Goal: Task Accomplishment & Management: Manage account settings

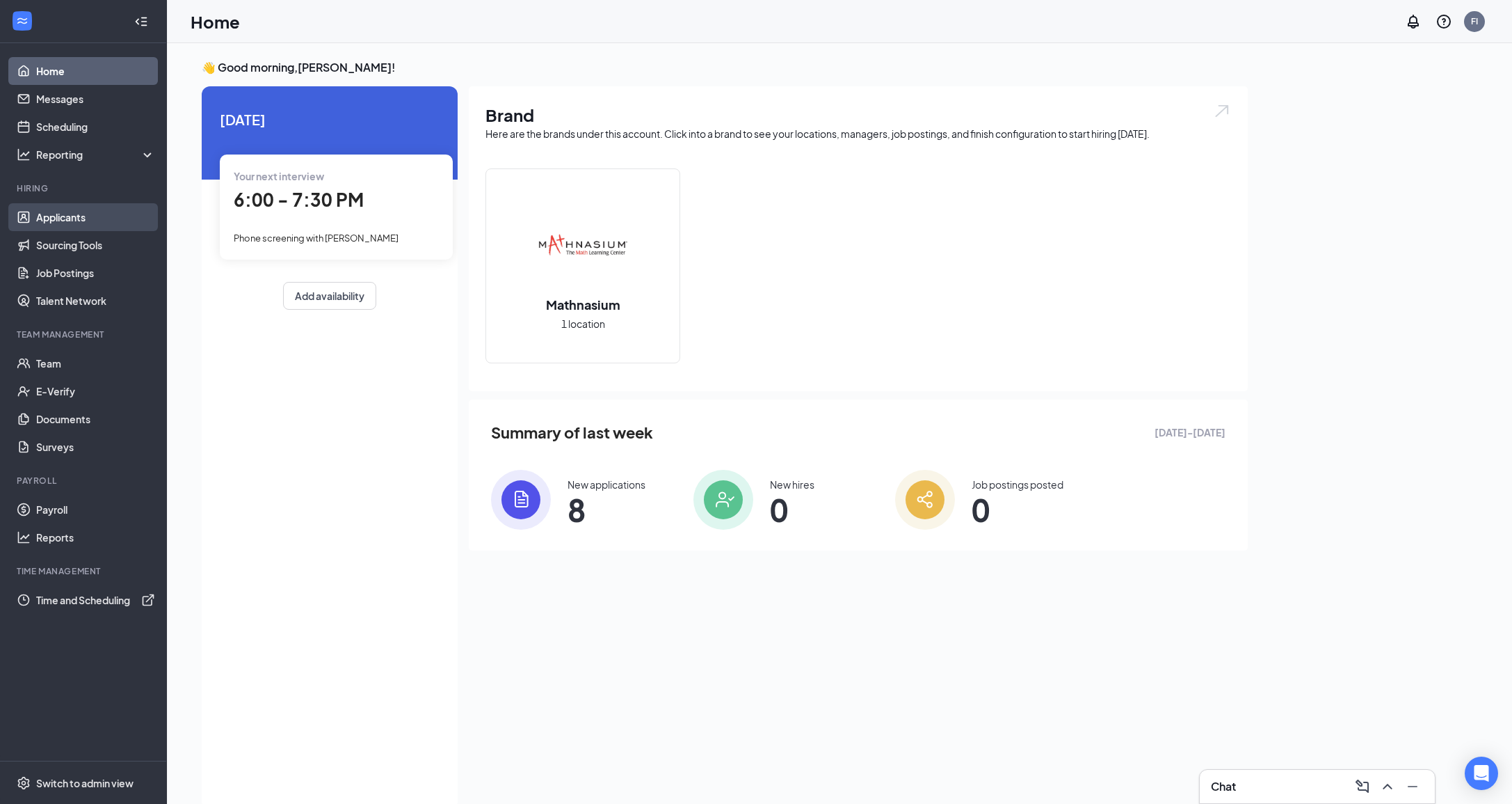
click at [82, 216] on link "Applicants" at bounding box center [95, 217] width 119 height 28
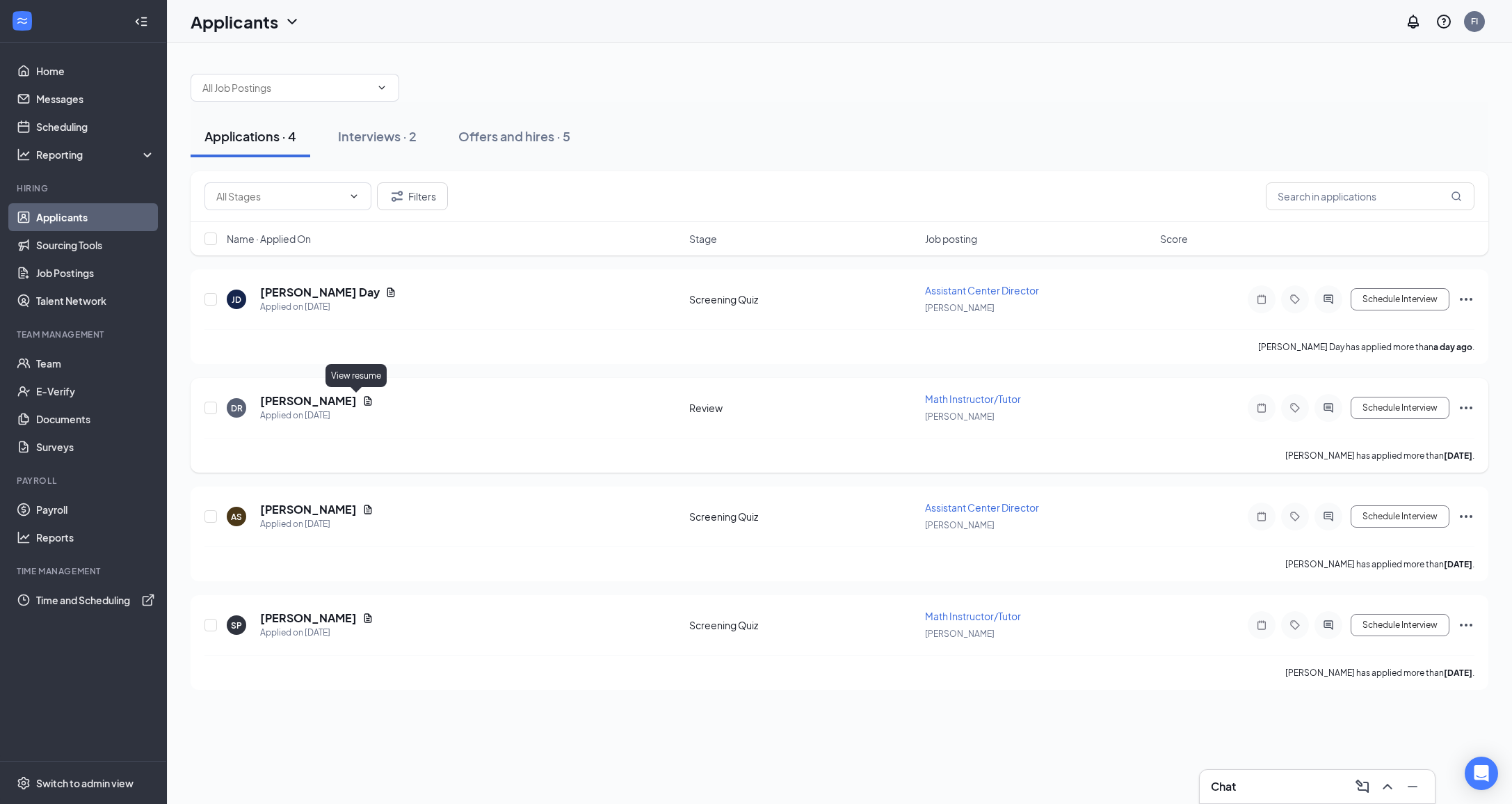
click at [365, 402] on icon "Document" at bounding box center [368, 400] width 8 height 9
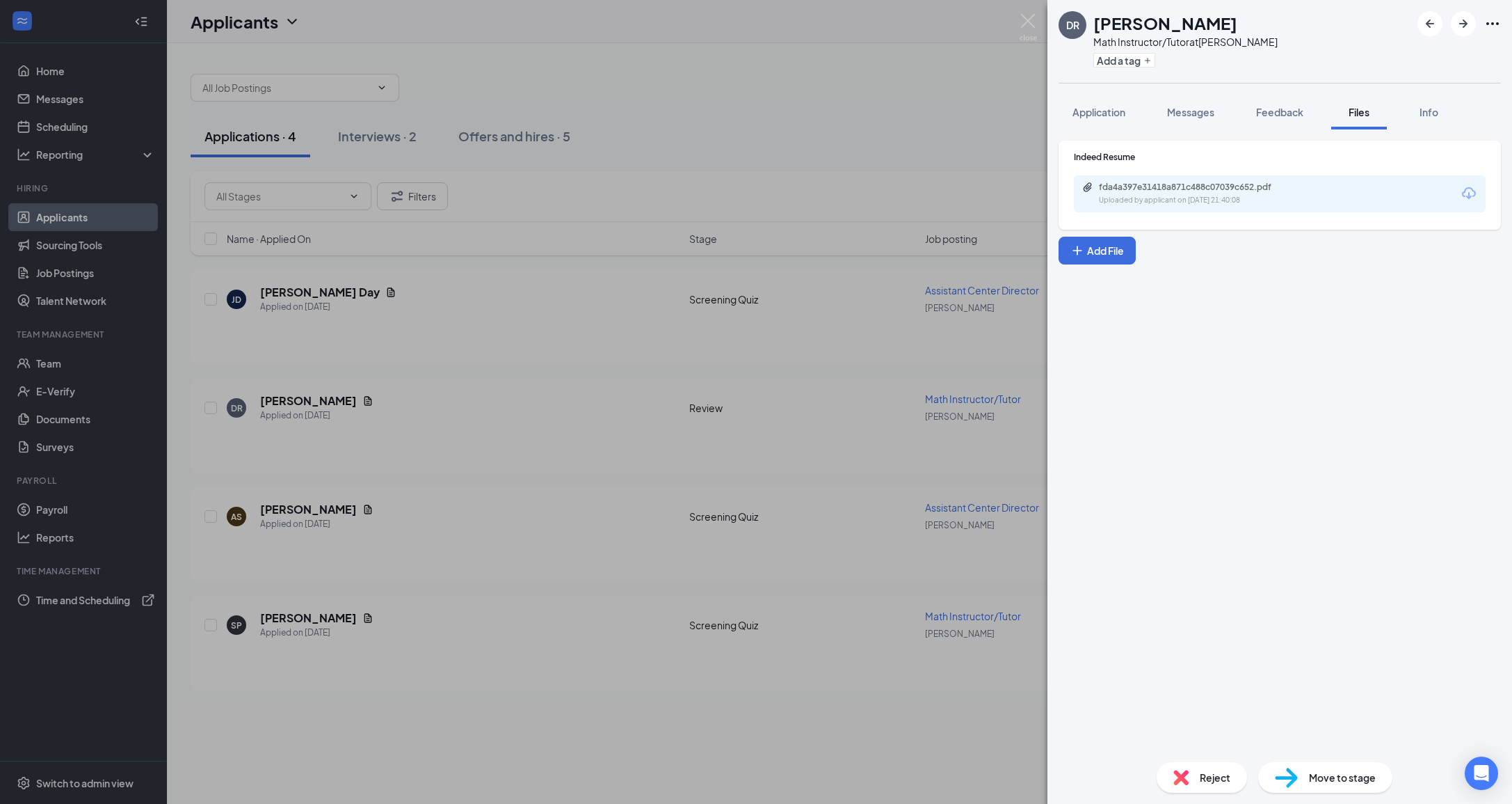
click at [1213, 199] on div "Uploaded by applicant on [DATE] 21:40:08" at bounding box center [1204, 201] width 208 height 11
click at [426, 430] on div "[PERSON_NAME] Math Instructor/Tutor at Clinton Add a tag Application Messages F…" at bounding box center [756, 402] width 1512 height 804
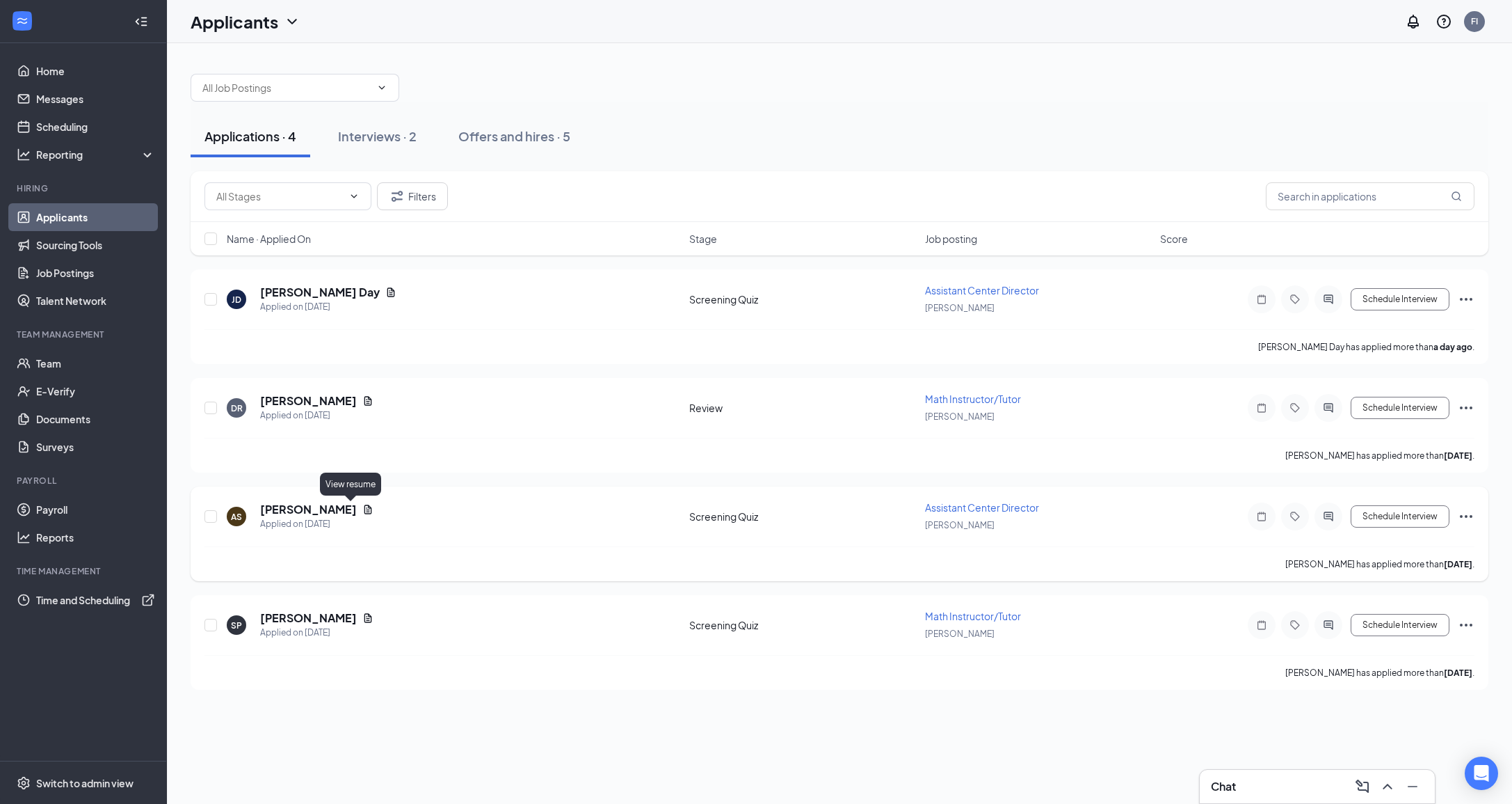
click at [363, 512] on icon "Document" at bounding box center [368, 509] width 11 height 11
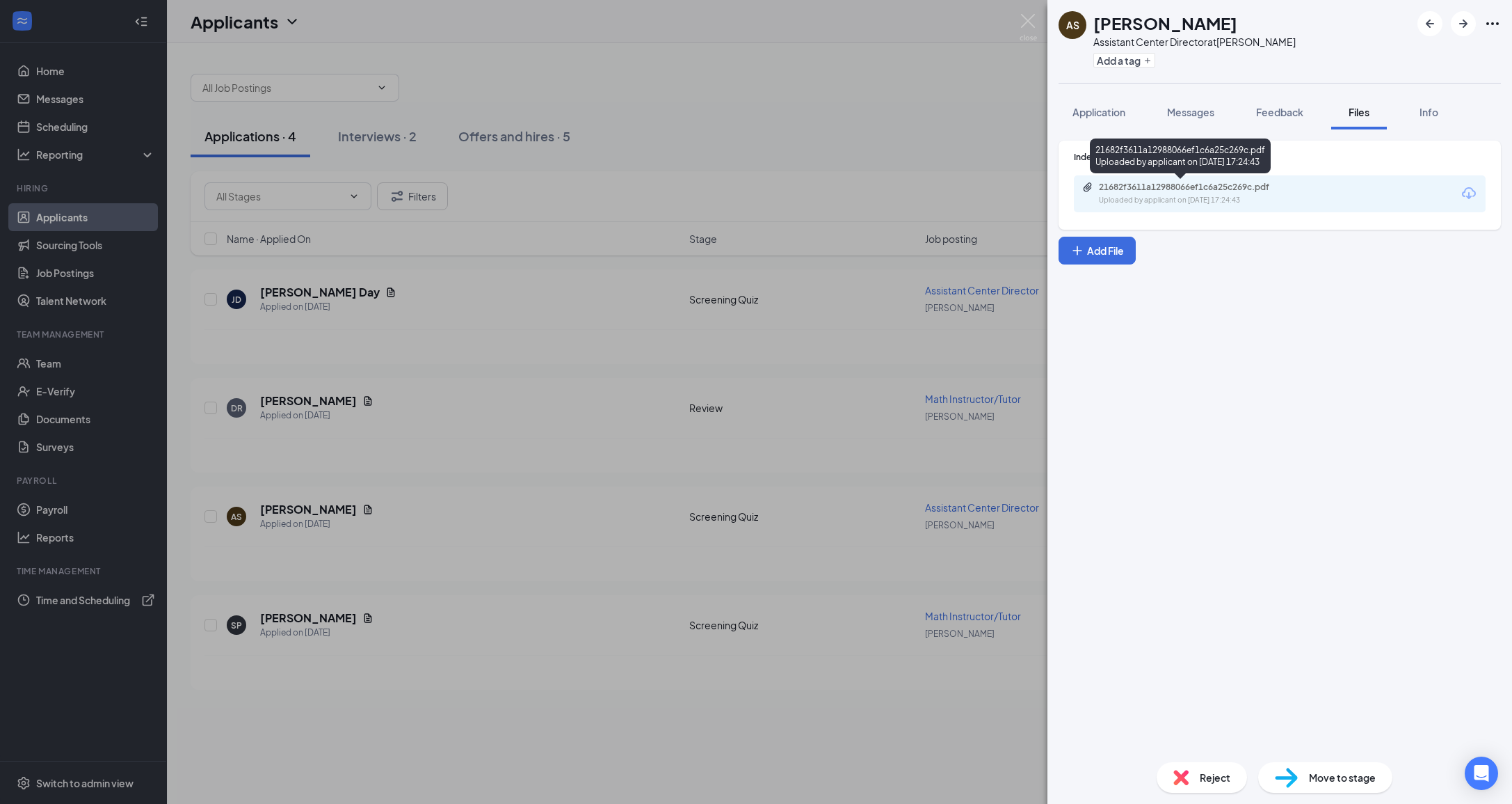
click at [1218, 204] on div "Uploaded by applicant on [DATE] 17:24:43" at bounding box center [1204, 201] width 208 height 11
drag, startPoint x: 547, startPoint y: 536, endPoint x: 573, endPoint y: 540, distance: 26.3
click at [547, 536] on div "AS [PERSON_NAME] Assistant Center Director at Clinton Add a tag Application Mes…" at bounding box center [756, 402] width 1512 height 804
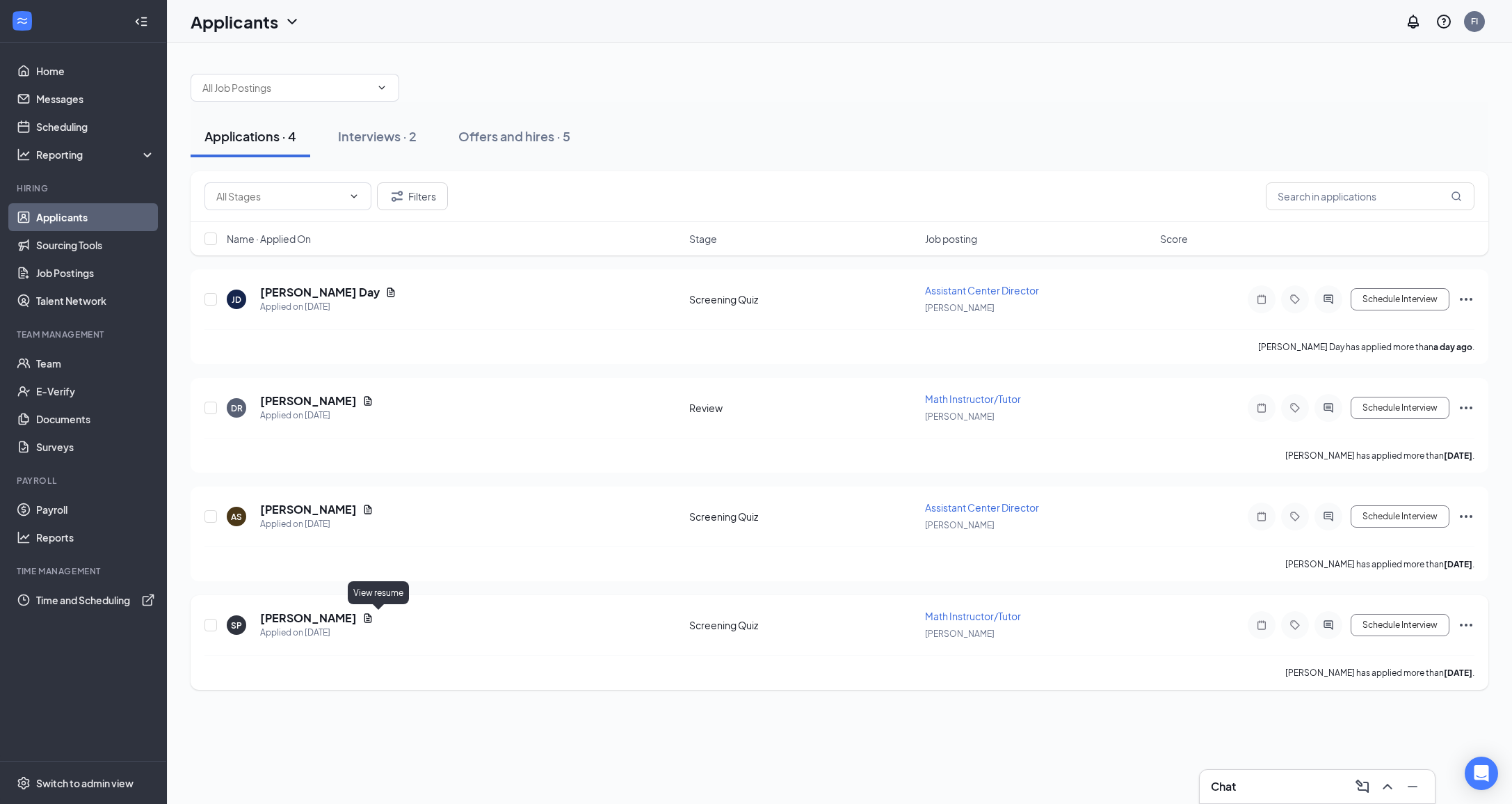
click at [372, 619] on icon "Document" at bounding box center [368, 617] width 8 height 9
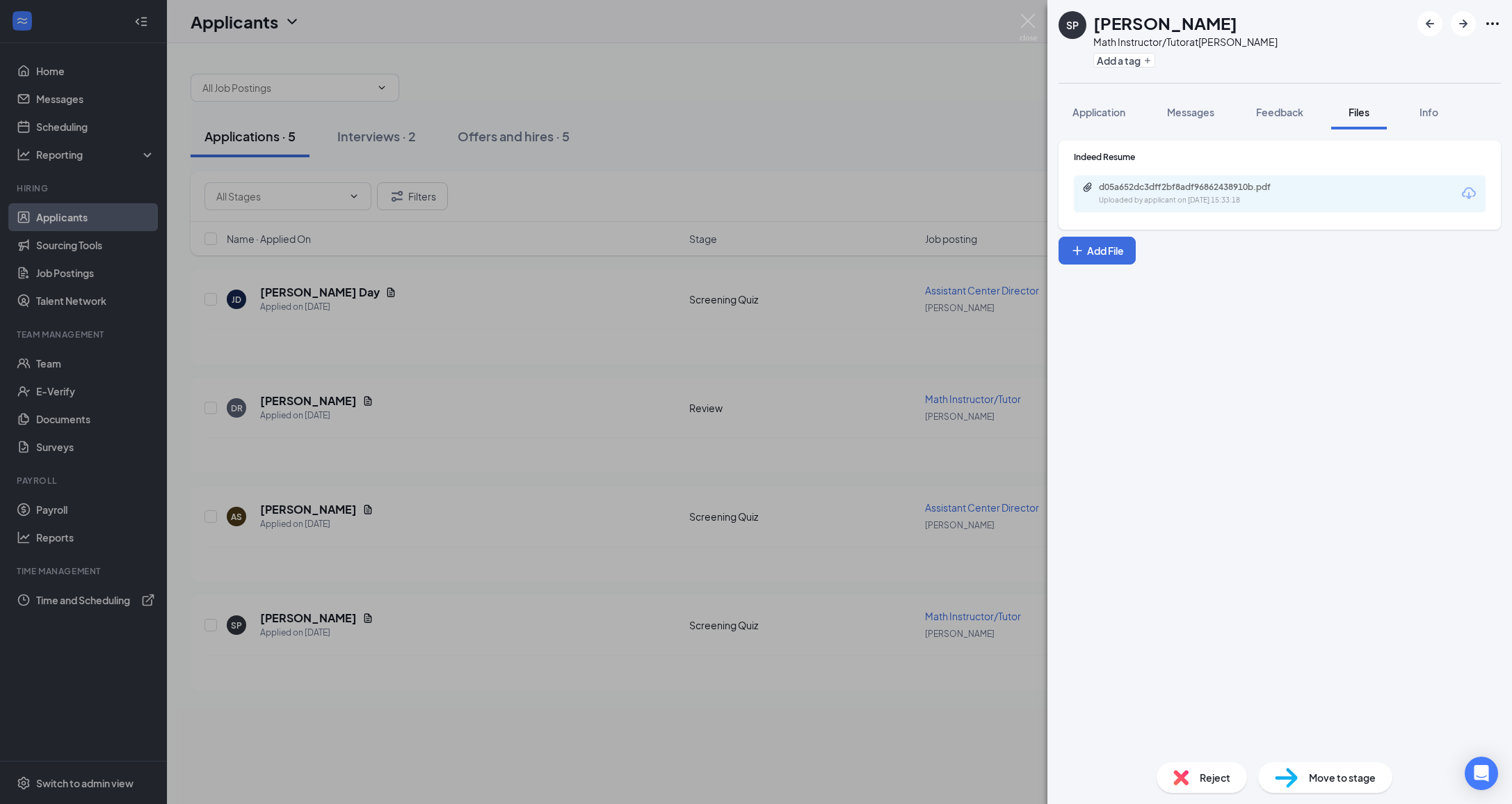
click at [849, 104] on div "SP [PERSON_NAME] Math Instructor/Tutor at Clinton Add a tag Application Message…" at bounding box center [756, 402] width 1512 height 804
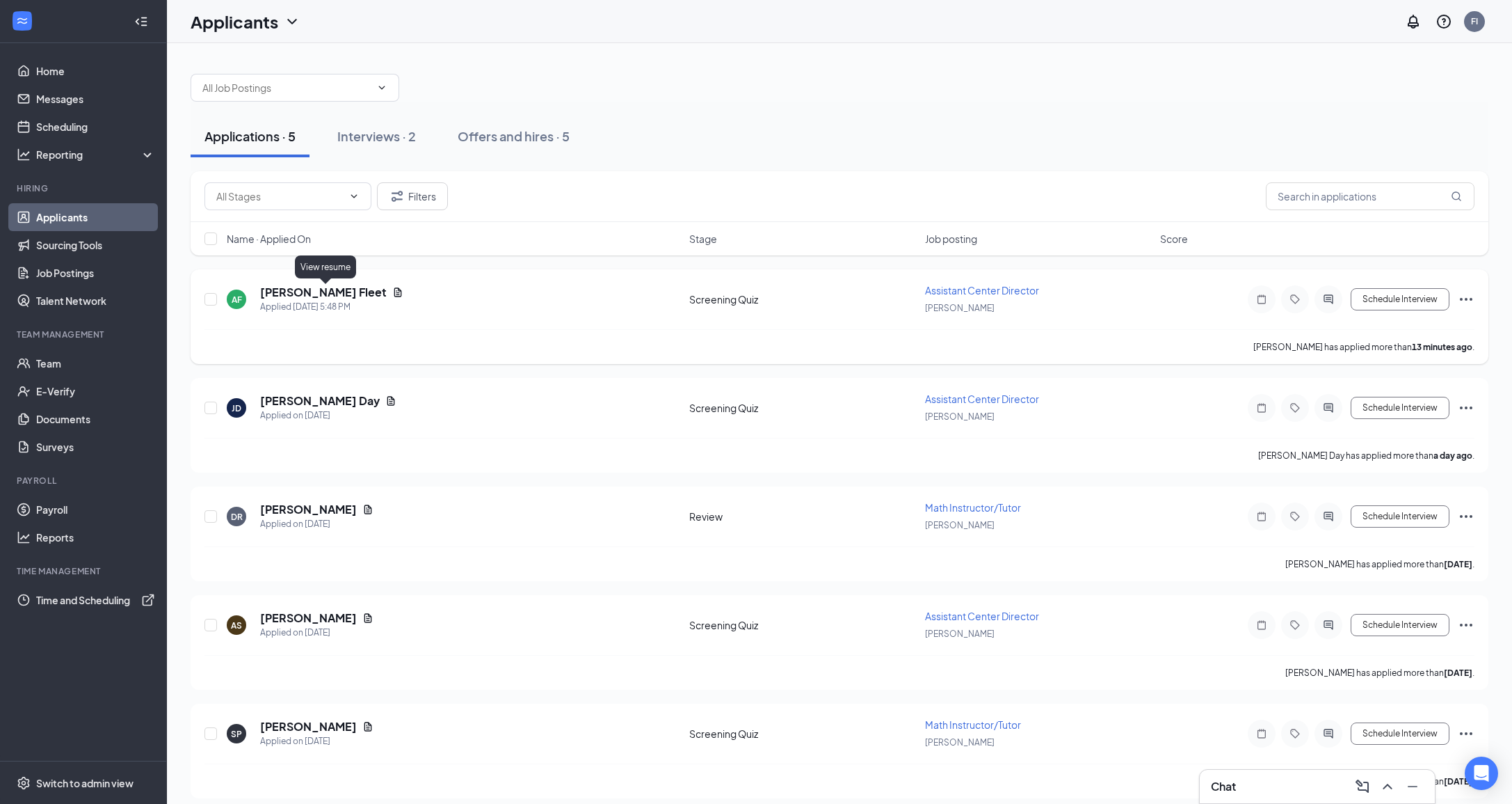
click at [392, 293] on icon "Document" at bounding box center [398, 292] width 11 height 11
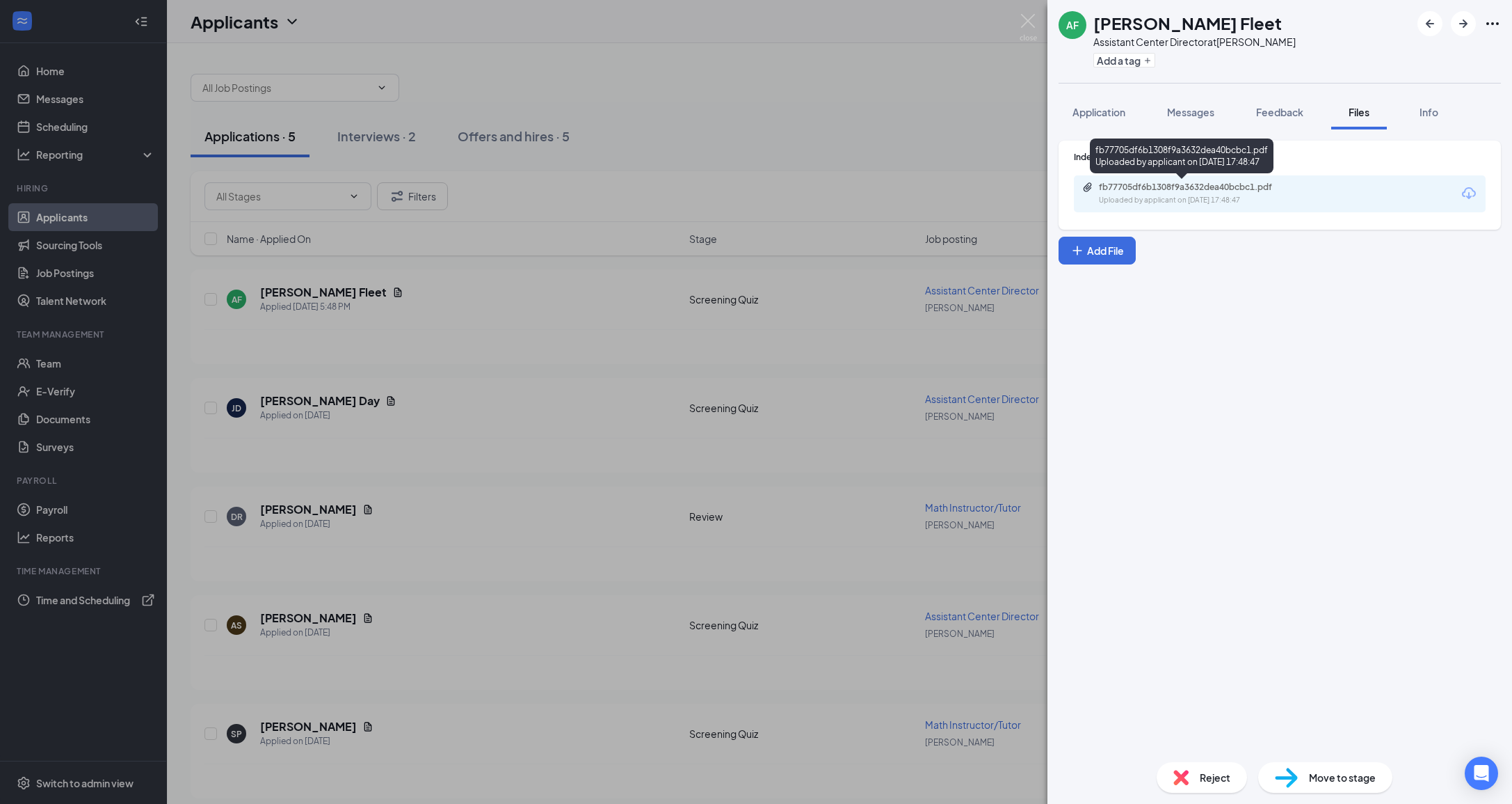
click at [1239, 189] on div "fb77705df6b1308f9a3632dea40bcbc1.pdf" at bounding box center [1197, 187] width 195 height 11
click at [1027, 29] on img at bounding box center [1028, 27] width 18 height 27
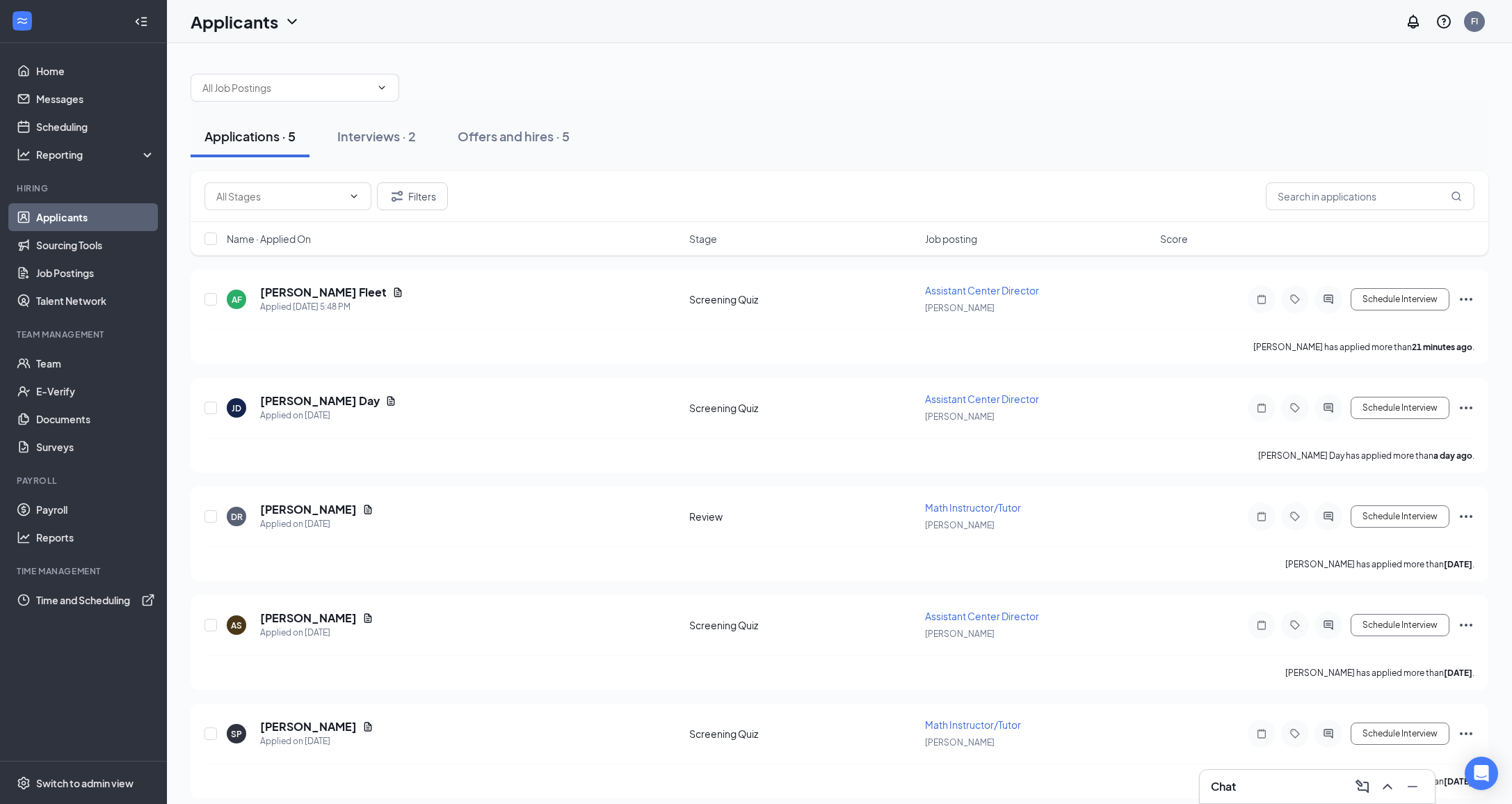
drag, startPoint x: 869, startPoint y: 101, endPoint x: 730, endPoint y: 125, distance: 141.1
click at [860, 106] on div "Applications · 5 Interviews · 2 Offers and hires · 5" at bounding box center [839, 136] width 1298 height 70
click at [494, 167] on div "Applications · 5 Interviews · 2 Offers and hires · 5 Filters Name · Applied On …" at bounding box center [839, 429] width 1298 height 738
drag, startPoint x: 701, startPoint y: 114, endPoint x: 661, endPoint y: 134, distance: 44.7
click at [699, 114] on div "Applications · 5 Interviews · 2 Offers and hires · 5" at bounding box center [839, 136] width 1298 height 70
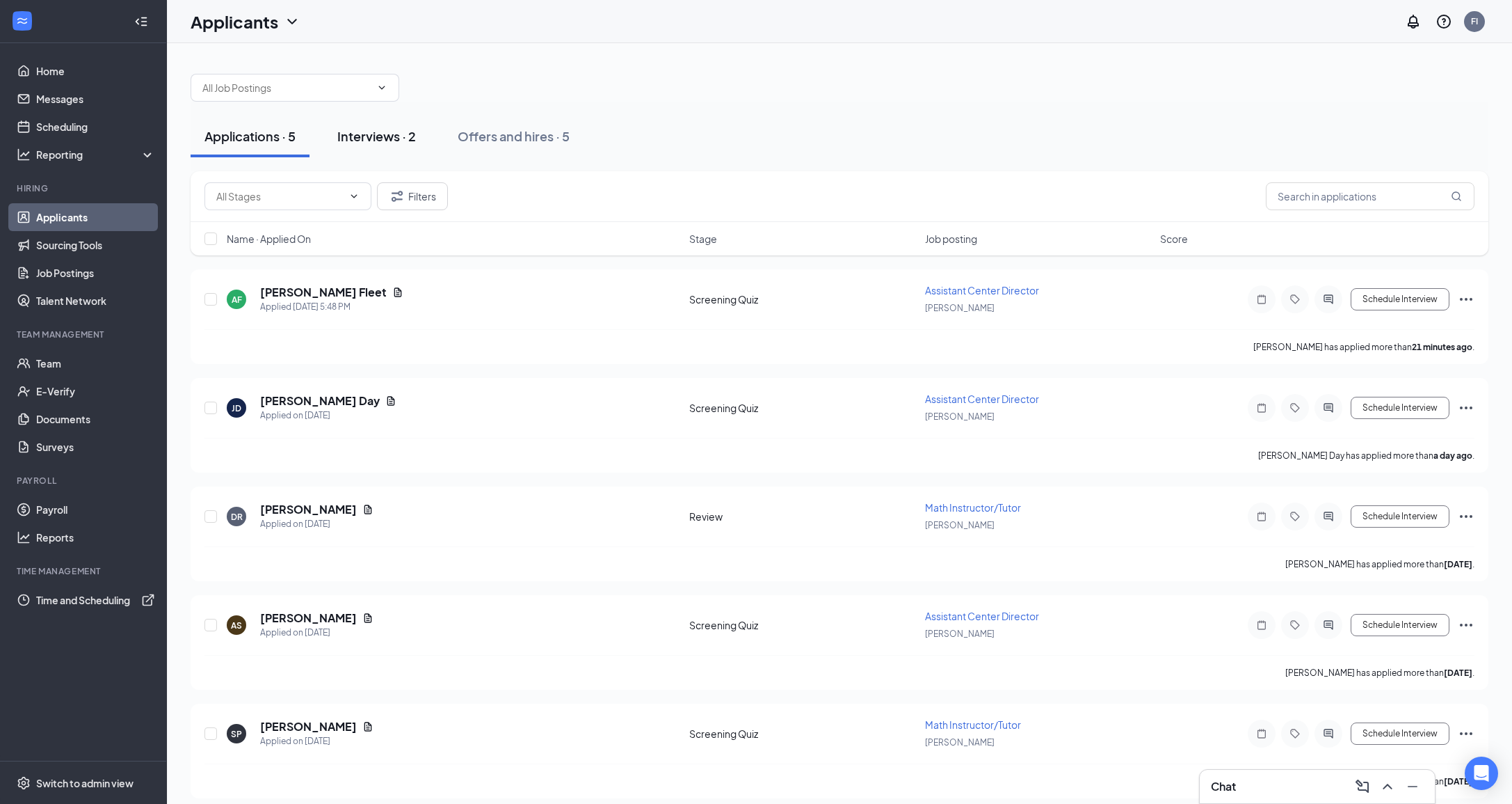
click at [392, 138] on div "Interviews · 2" at bounding box center [377, 136] width 79 height 18
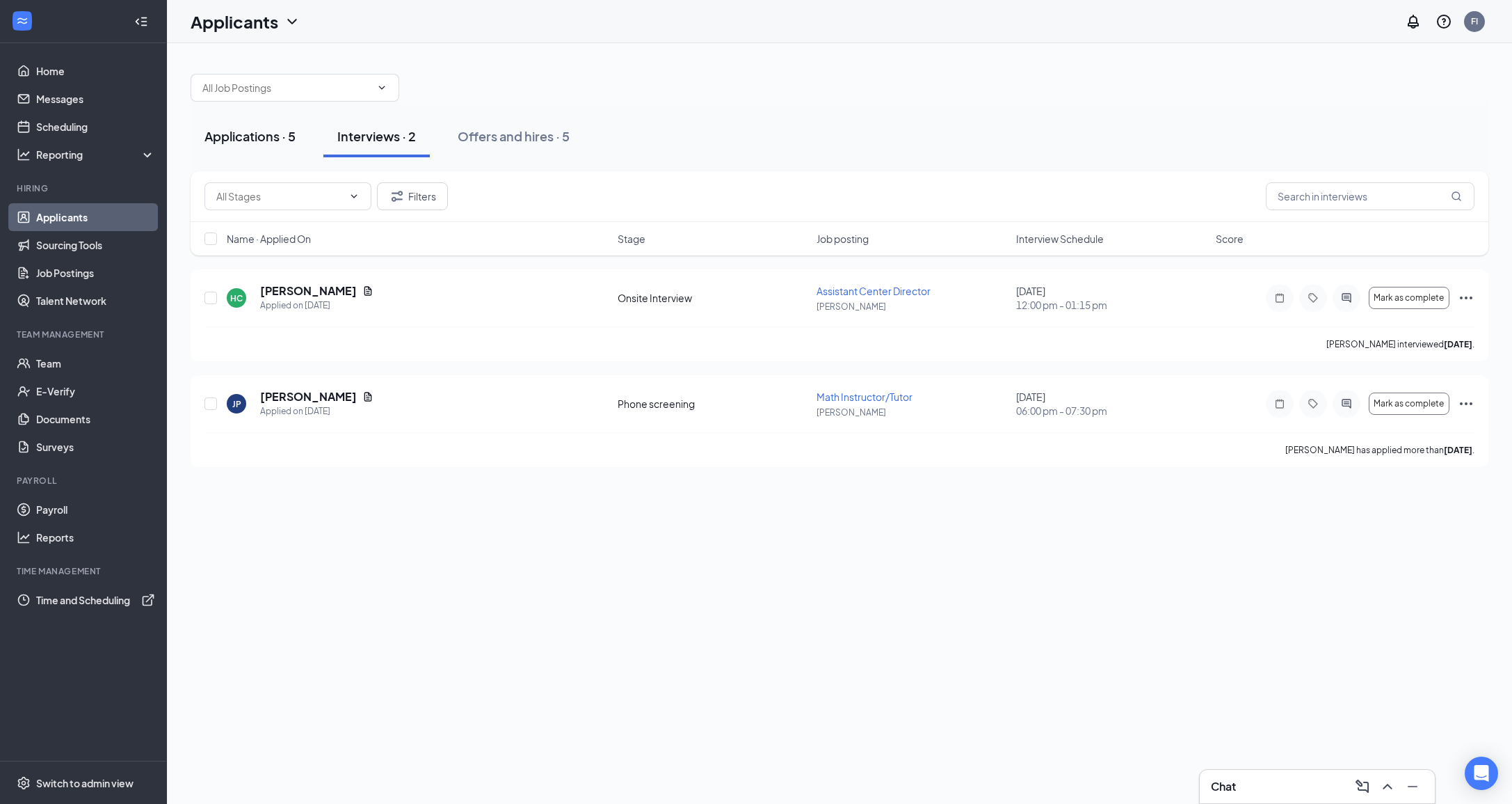
click at [255, 139] on div "Applications · 5" at bounding box center [249, 136] width 91 height 18
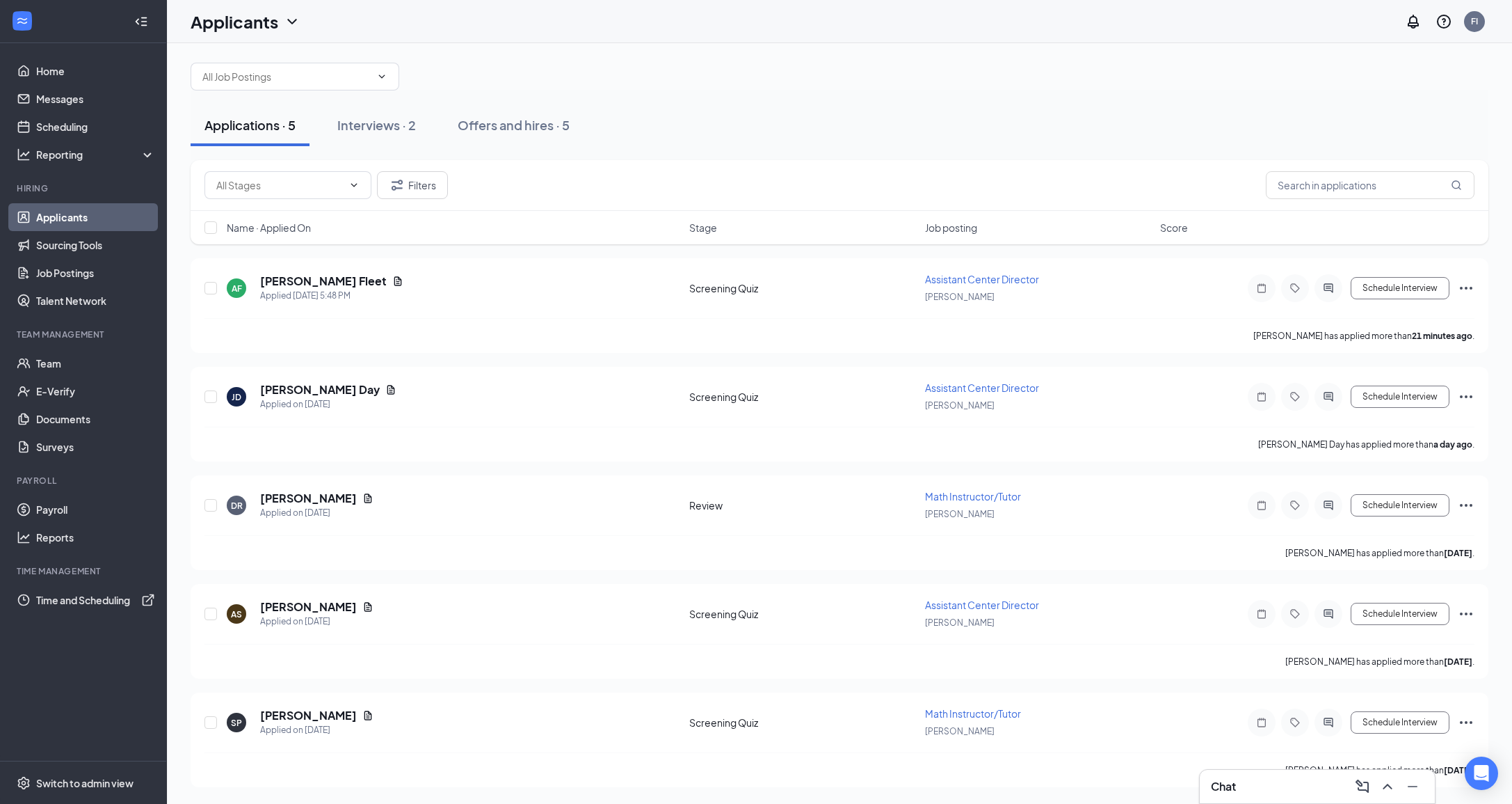
scroll to position [11, 0]
